Goal: Information Seeking & Learning: Get advice/opinions

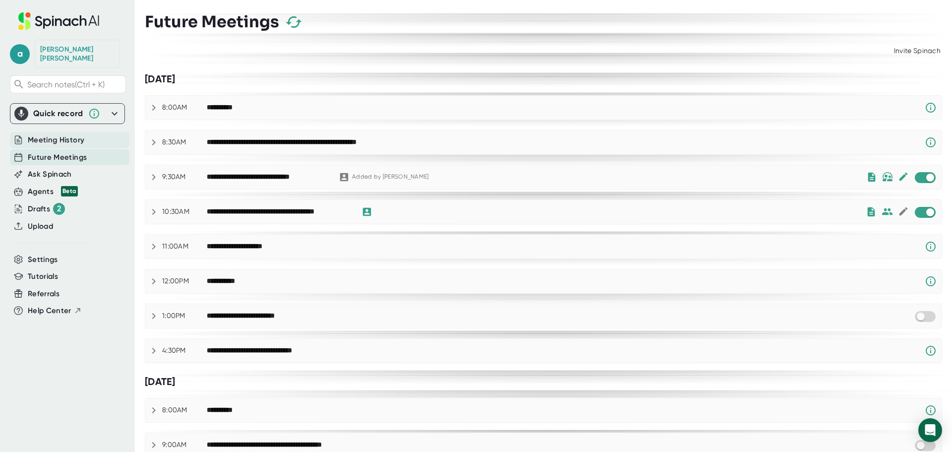
click at [68, 134] on span "Meeting History" at bounding box center [56, 139] width 57 height 11
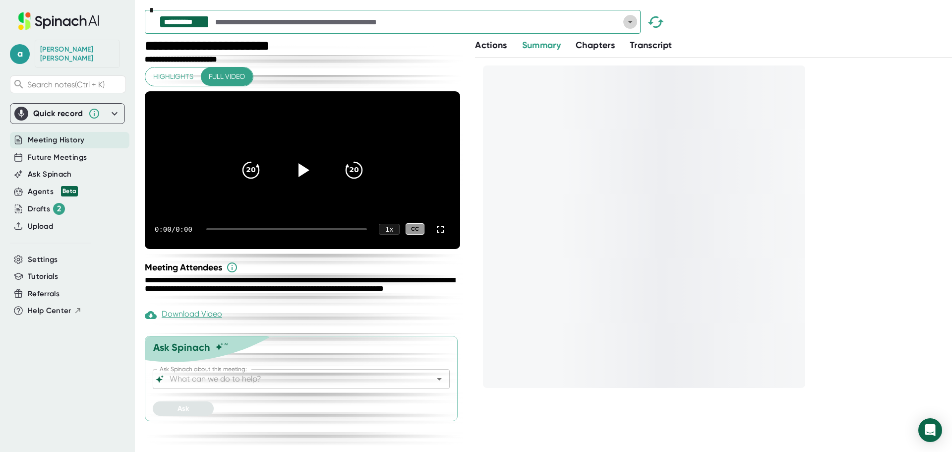
click at [627, 21] on icon "Open" at bounding box center [630, 22] width 12 height 12
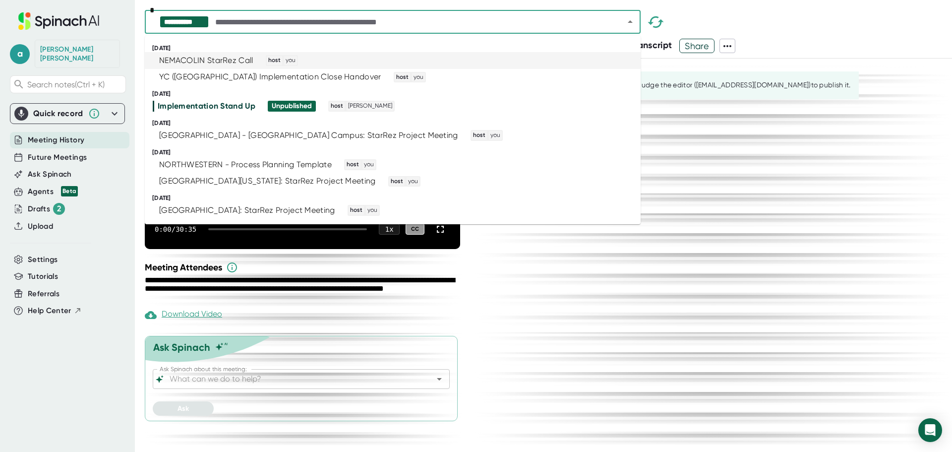
click at [251, 64] on div "NEMACOLIN StarRez Call" at bounding box center [206, 61] width 94 height 10
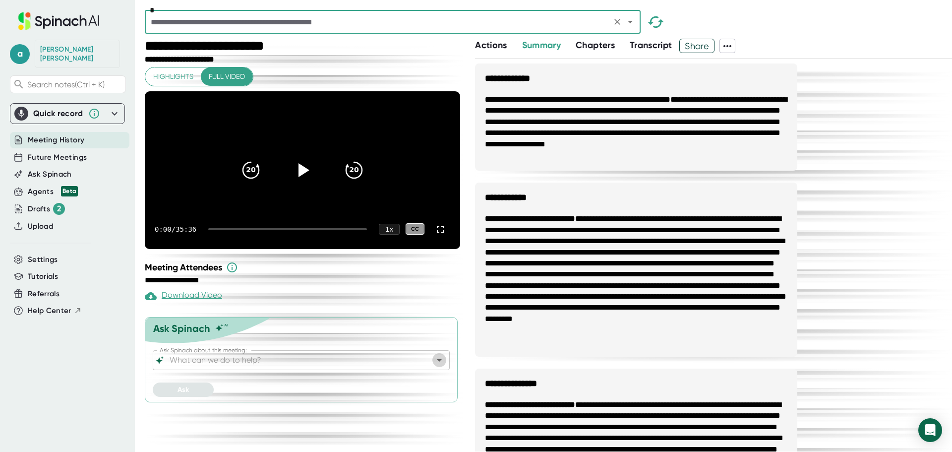
click at [438, 362] on icon "Open" at bounding box center [439, 360] width 5 height 2
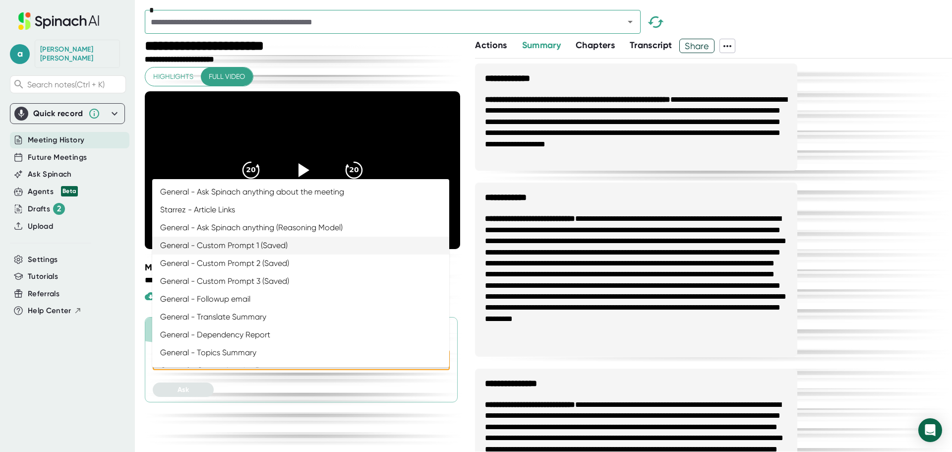
click at [215, 246] on li "General - Custom Prompt 1 (Saved)" at bounding box center [300, 246] width 297 height 18
type input "General - Custom Prompt 1 (Saved)"
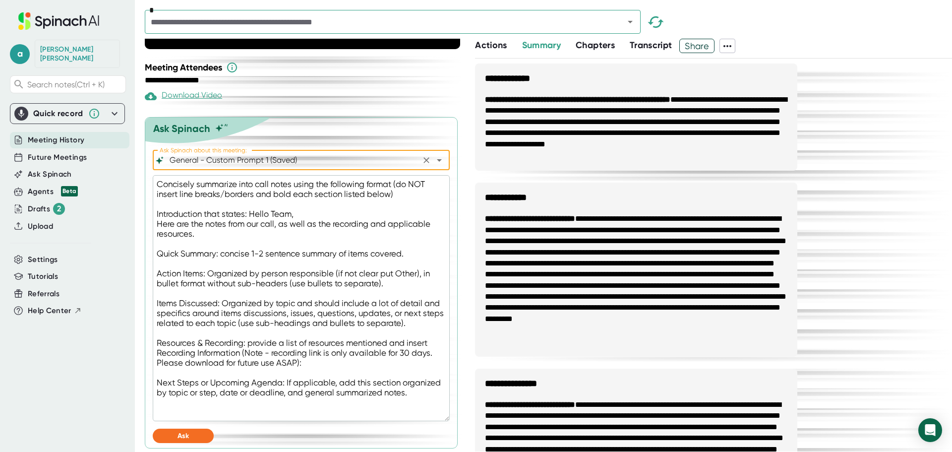
scroll to position [217, 0]
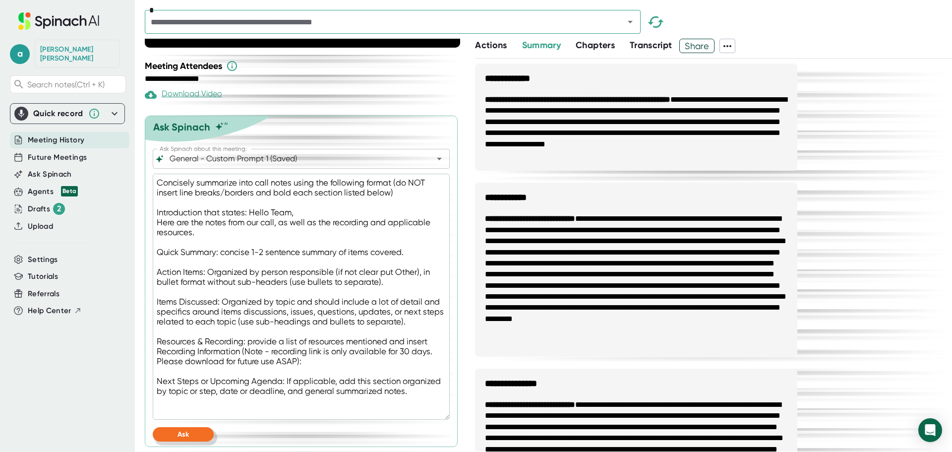
click at [194, 430] on button "Ask" at bounding box center [183, 434] width 61 height 14
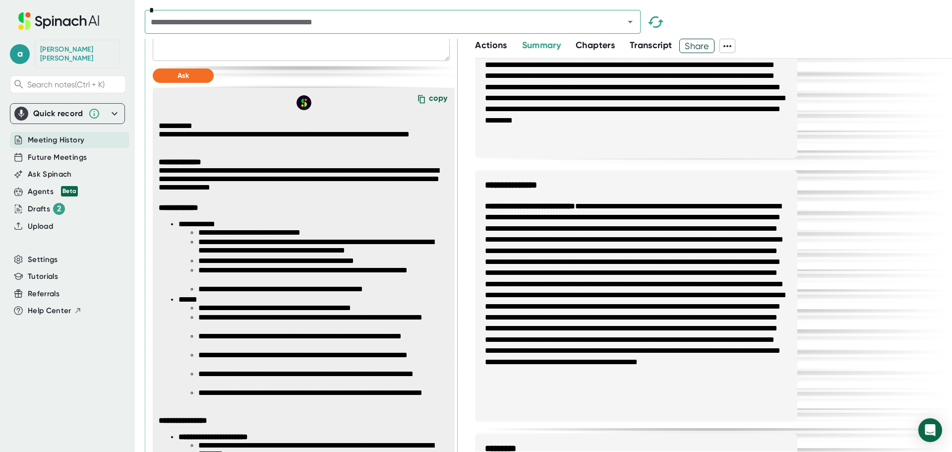
scroll to position [564, 0]
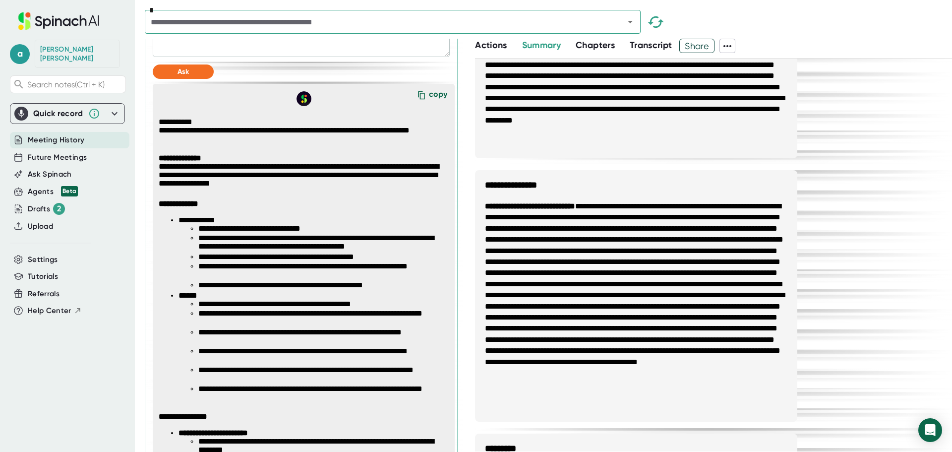
click at [429, 103] on div "copy" at bounding box center [438, 95] width 18 height 13
type textarea "x"
